Goal: Feedback & Contribution: Contribute content

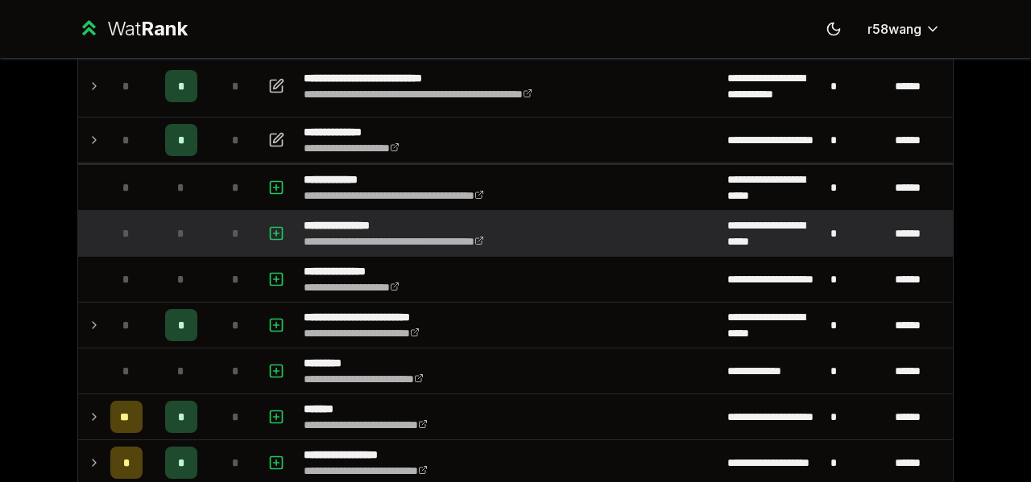
scroll to position [161, 0]
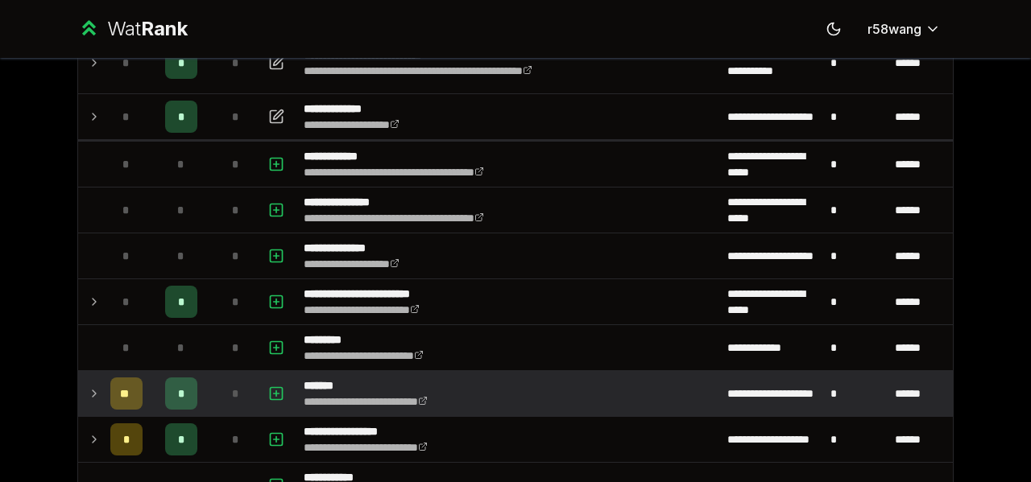
click at [88, 400] on icon at bounding box center [94, 393] width 13 height 19
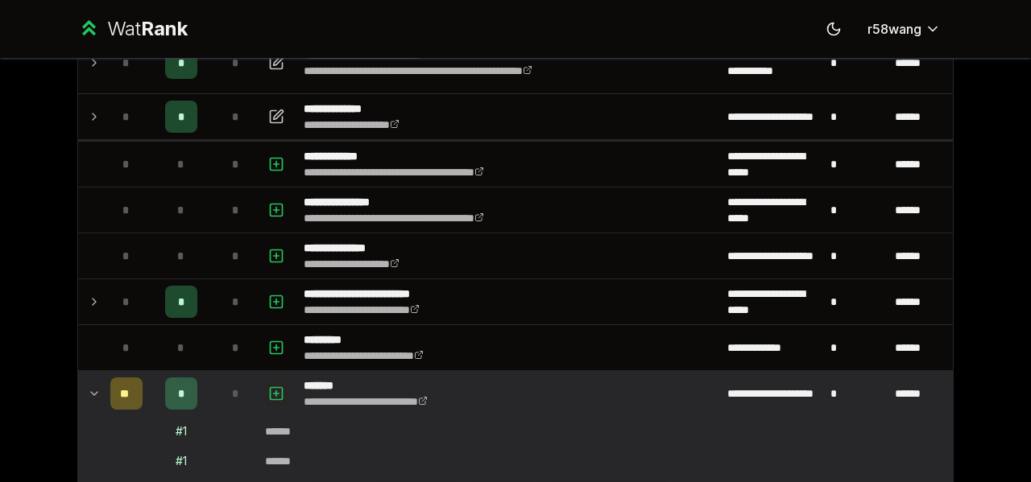
click at [274, 384] on icon "button" at bounding box center [276, 393] width 16 height 19
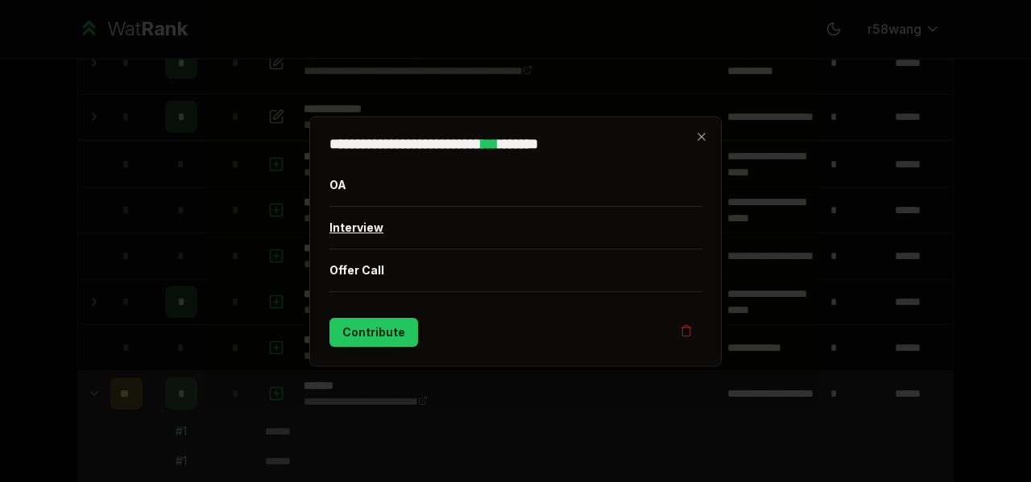
click at [358, 231] on button "Interview" at bounding box center [515, 227] width 373 height 42
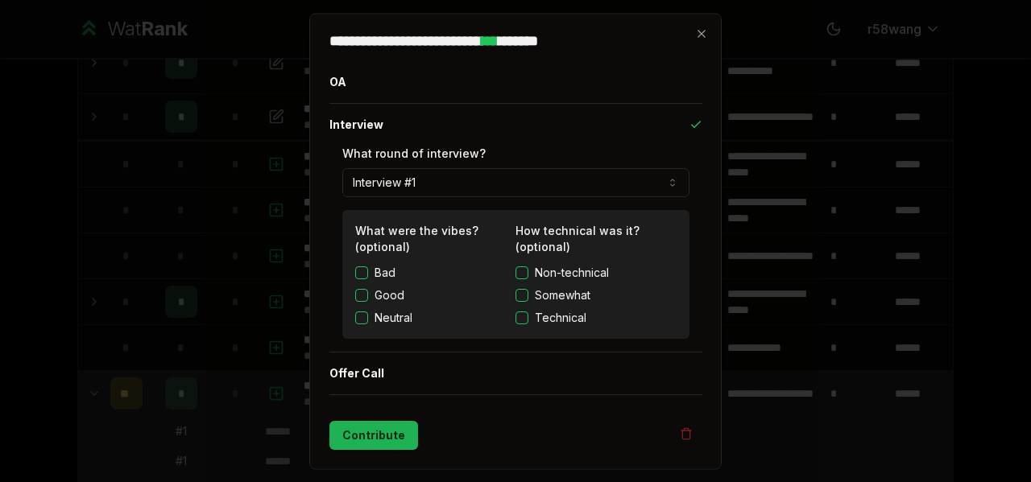
click at [379, 431] on button "Contribute" at bounding box center [373, 434] width 89 height 29
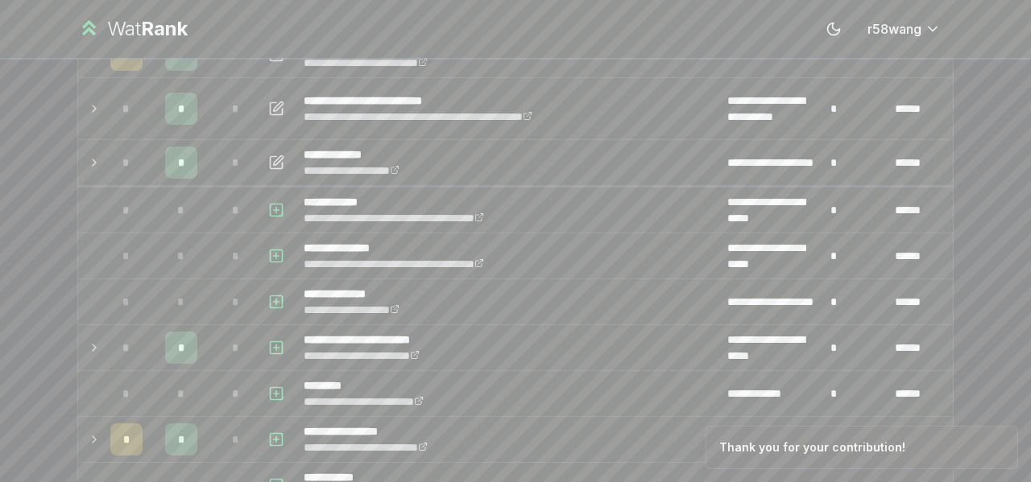
scroll to position [0, 0]
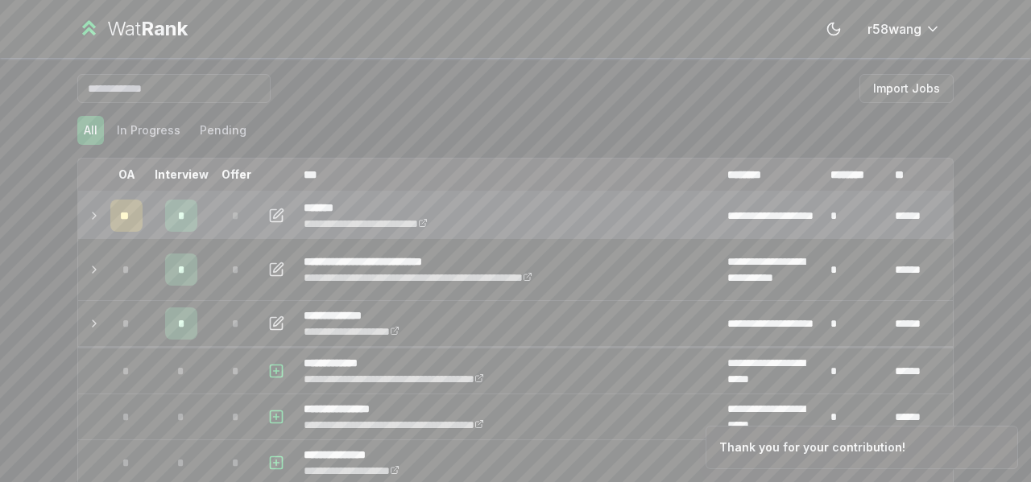
click at [88, 220] on icon at bounding box center [94, 215] width 13 height 19
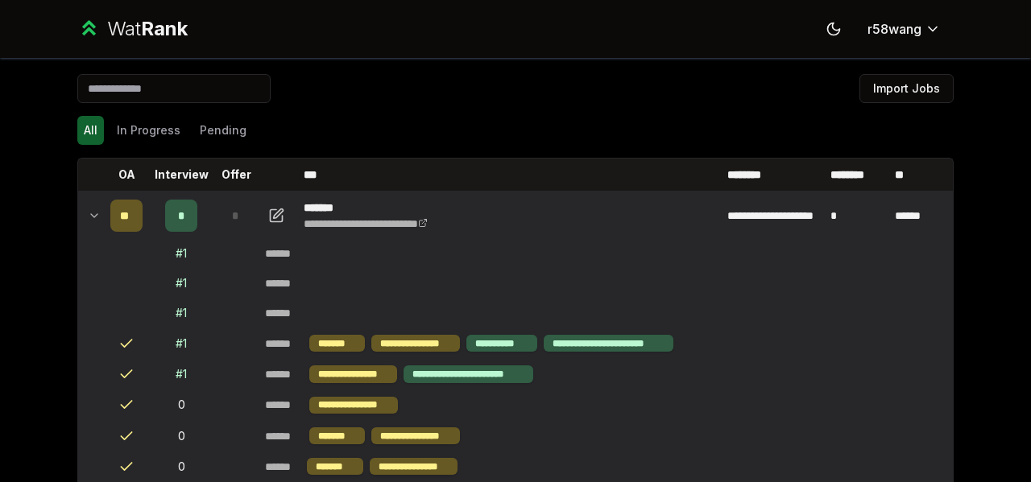
click at [88, 220] on icon at bounding box center [94, 215] width 13 height 19
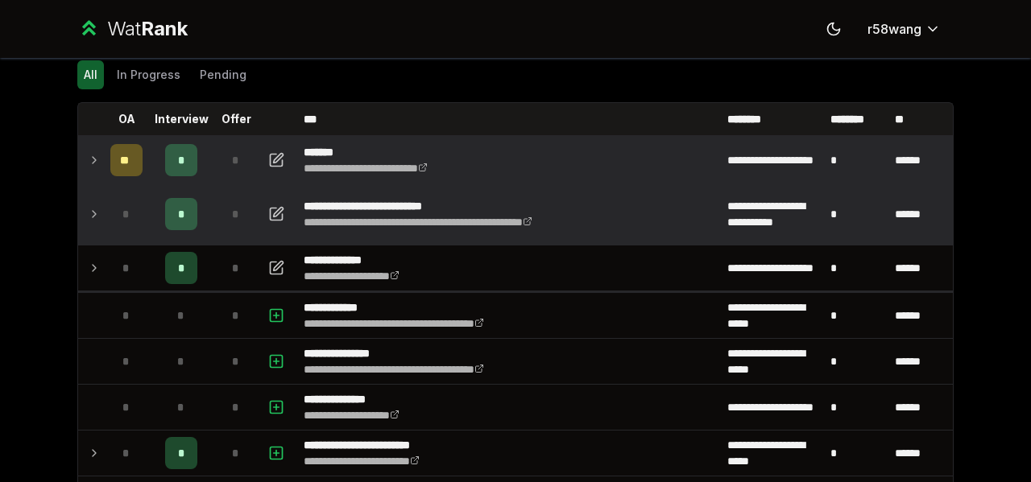
scroll to position [81, 0]
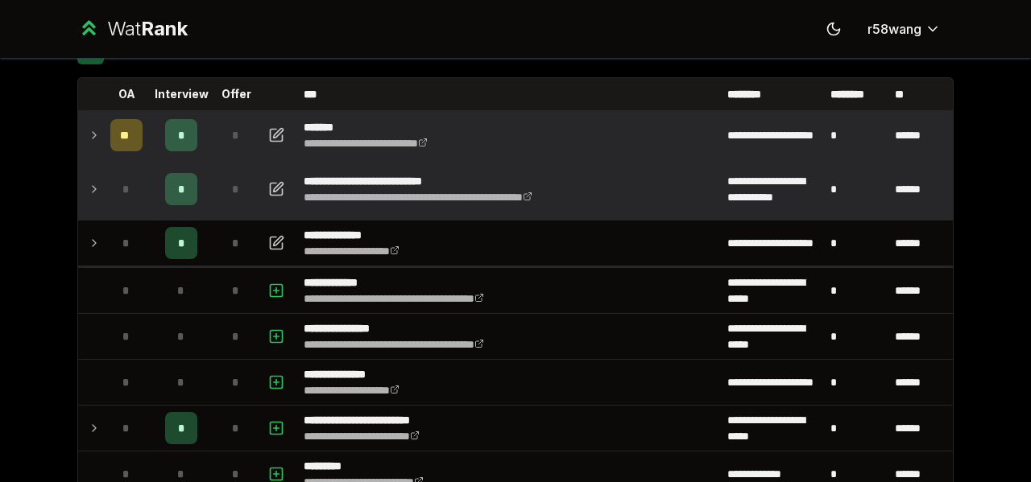
click at [96, 194] on td at bounding box center [91, 189] width 26 height 61
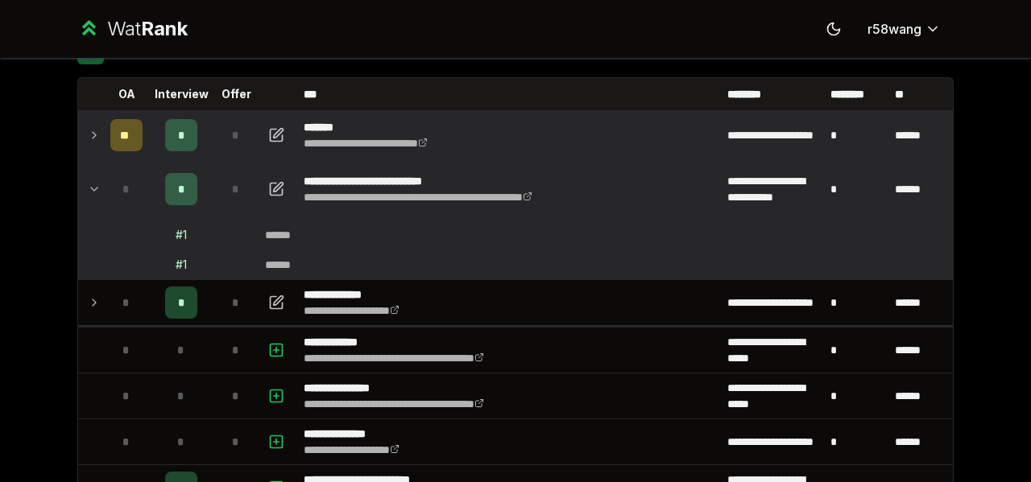
click at [96, 194] on td at bounding box center [91, 189] width 26 height 61
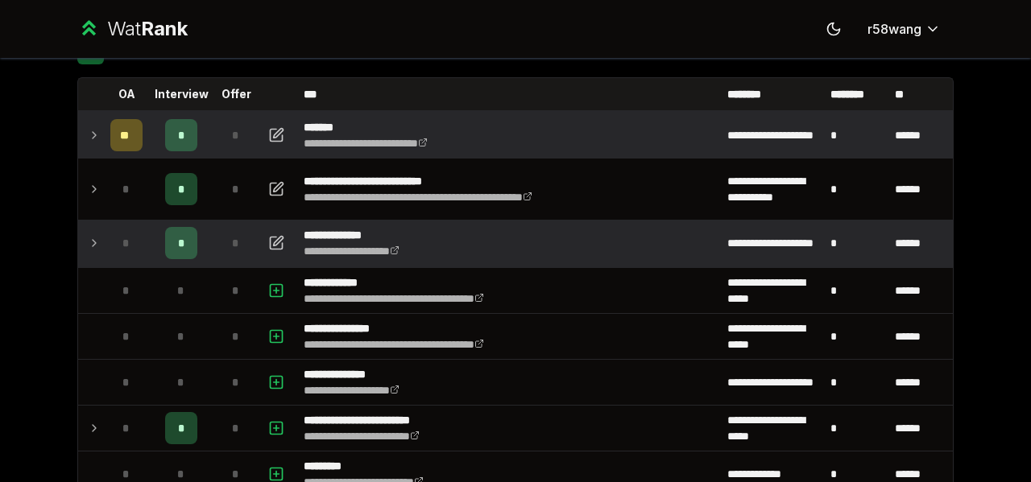
click at [93, 235] on icon at bounding box center [94, 243] width 13 height 19
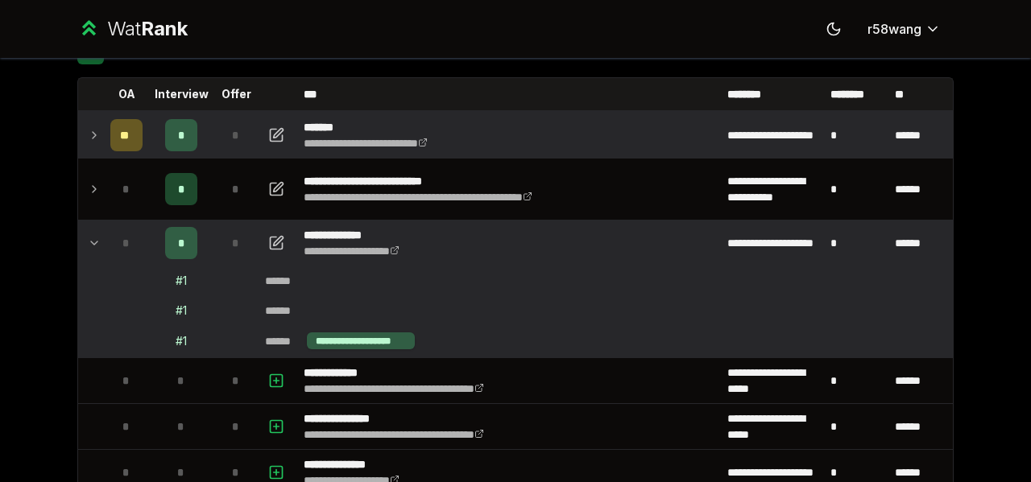
click at [93, 235] on icon at bounding box center [94, 243] width 13 height 19
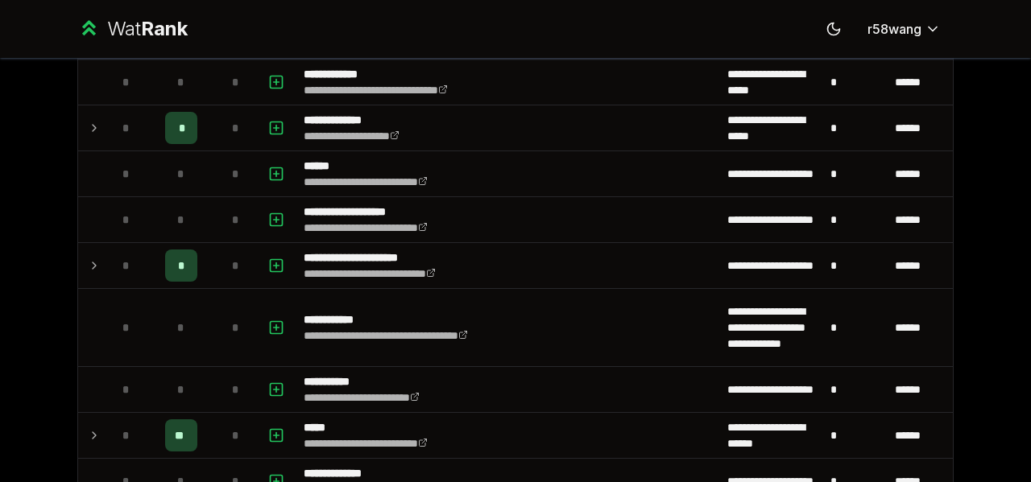
scroll to position [1127, 0]
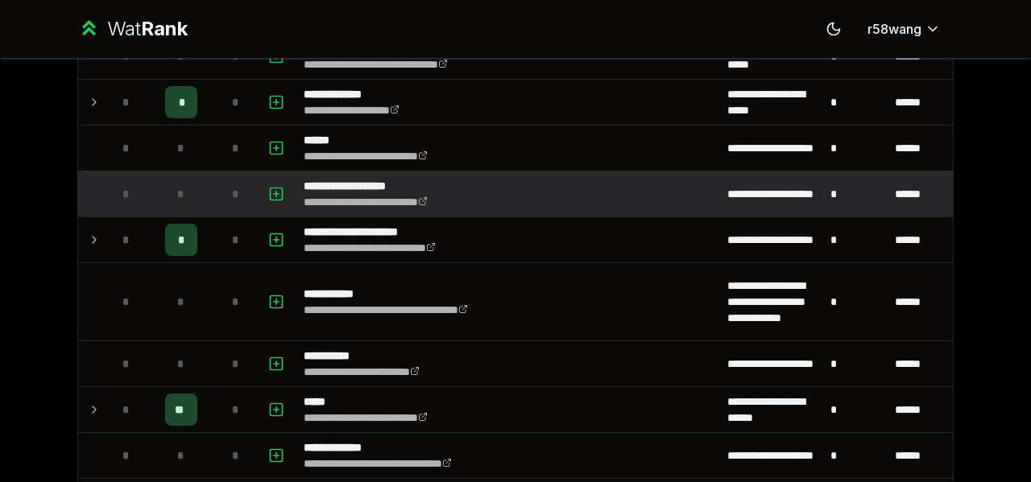
click at [265, 184] on button "button" at bounding box center [276, 194] width 23 height 26
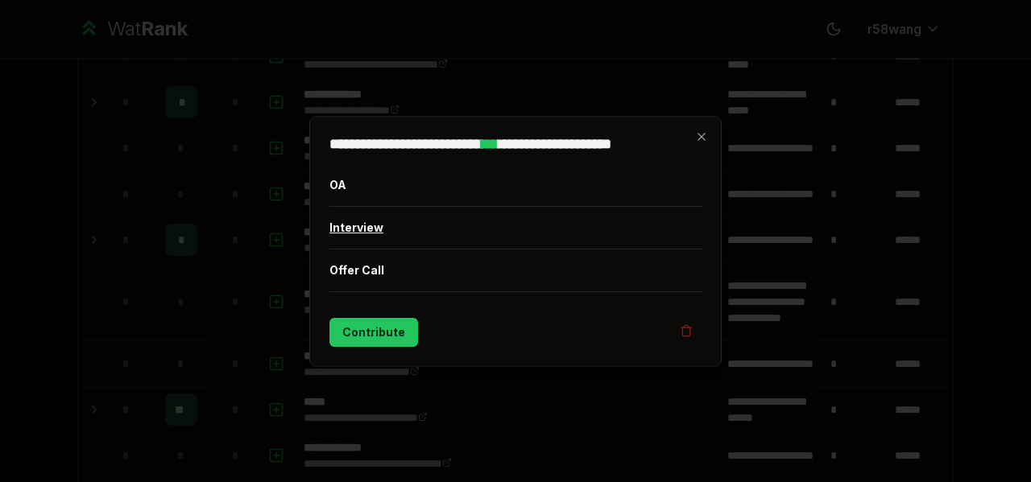
click at [387, 223] on button "Interview" at bounding box center [515, 227] width 373 height 42
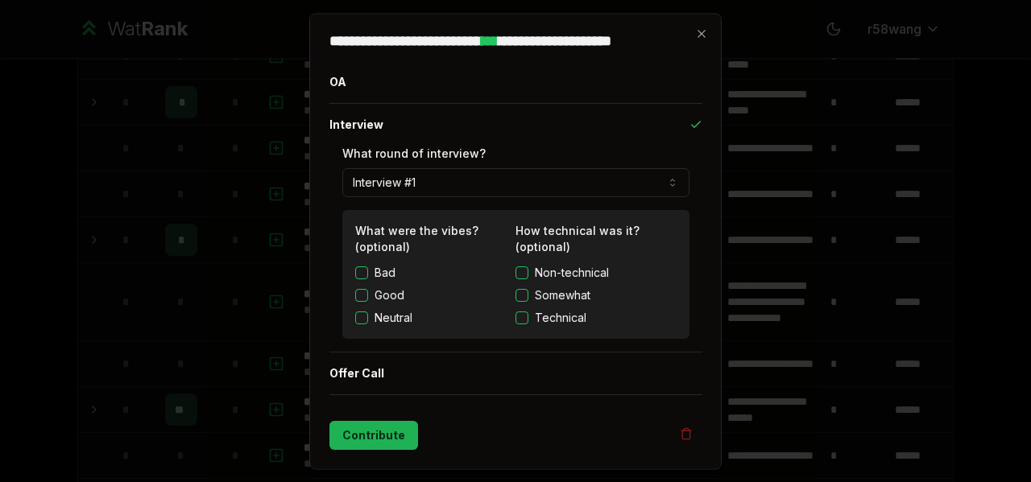
click at [388, 420] on button "Contribute" at bounding box center [373, 434] width 89 height 29
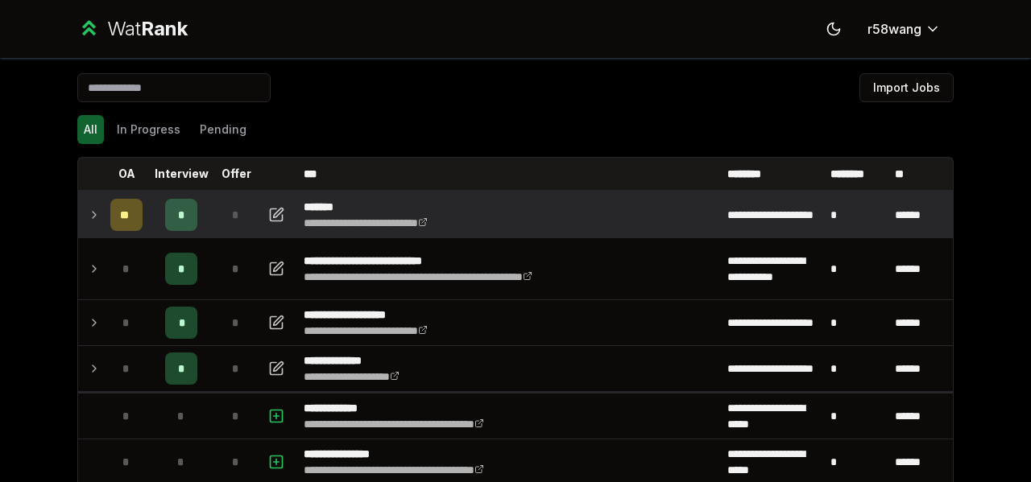
scroll to position [0, 0]
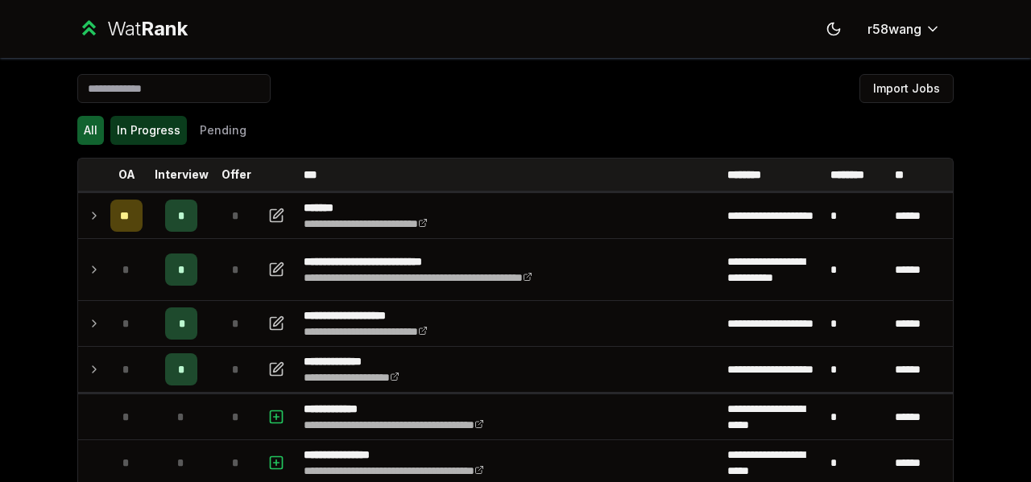
click at [148, 133] on button "In Progress" at bounding box center [148, 130] width 77 height 29
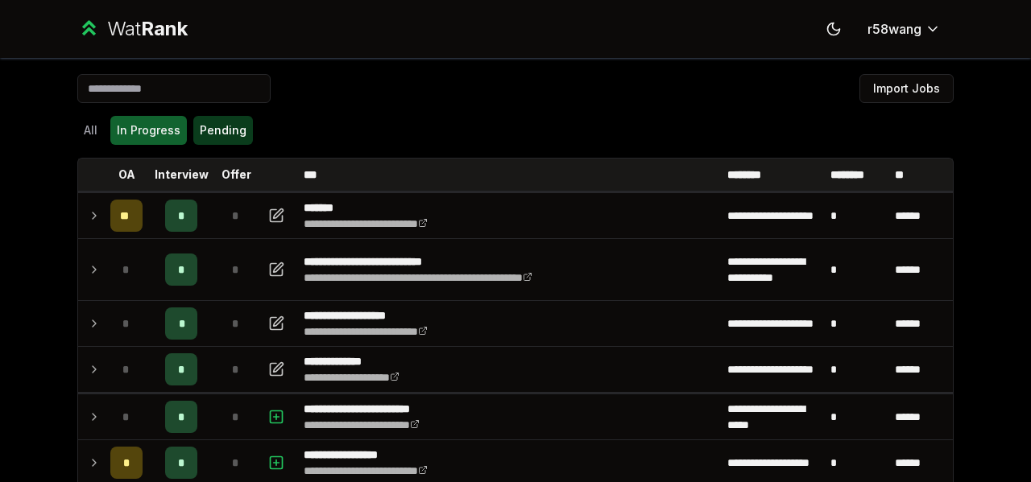
click at [217, 125] on button "Pending" at bounding box center [223, 130] width 60 height 29
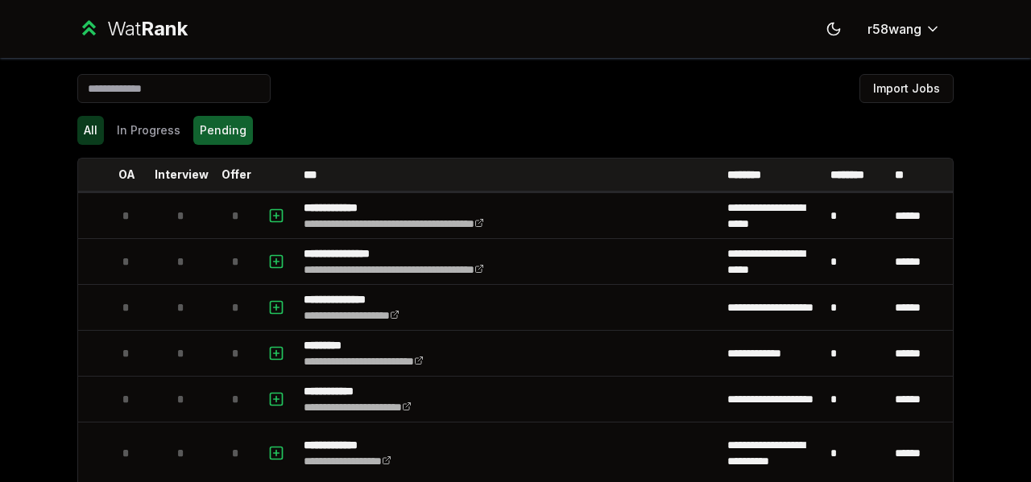
click at [77, 124] on button "All" at bounding box center [90, 130] width 27 height 29
